Goal: Register for event/course

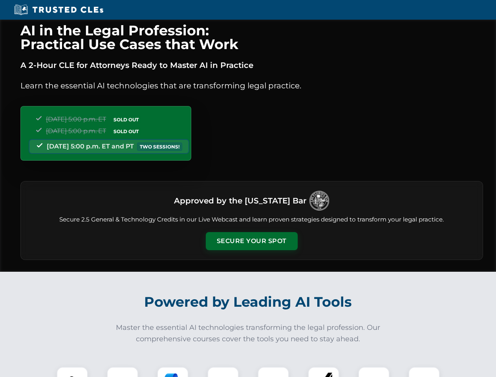
click at [252, 241] on button "Secure Your Spot" at bounding box center [252, 241] width 92 height 18
click at [72, 372] on img at bounding box center [72, 382] width 23 height 23
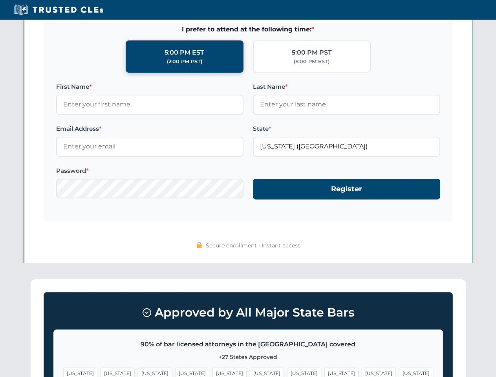
click at [287, 372] on span "[US_STATE]" at bounding box center [304, 373] width 34 height 11
click at [362, 372] on span "[US_STATE]" at bounding box center [379, 373] width 34 height 11
